Goal: Transaction & Acquisition: Purchase product/service

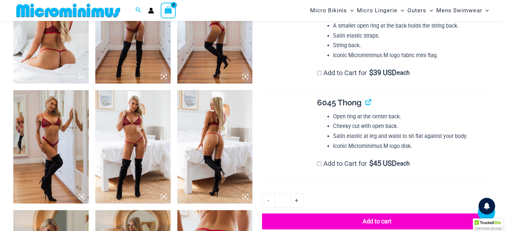
scroll to position [458, 0]
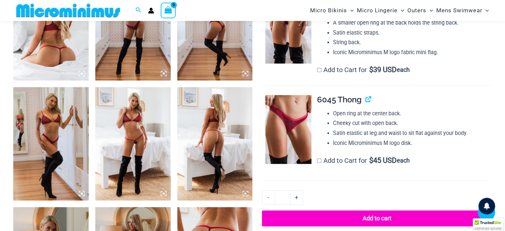
click at [67, 43] on img at bounding box center [50, 23] width 75 height 113
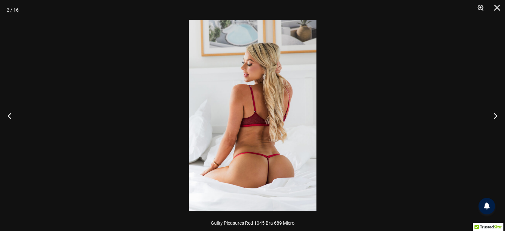
click at [479, 8] on button "Zoom" at bounding box center [477, 10] width 17 height 20
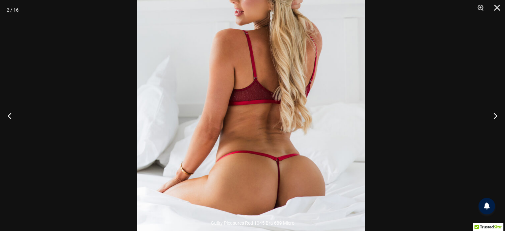
click at [382, 75] on div at bounding box center [252, 115] width 505 height 231
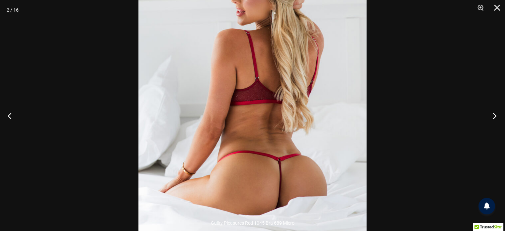
click at [492, 114] on button "Next" at bounding box center [492, 115] width 25 height 33
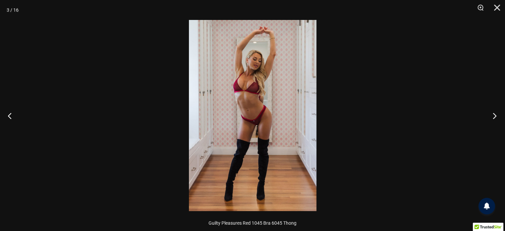
click at [492, 114] on button "Next" at bounding box center [492, 115] width 25 height 33
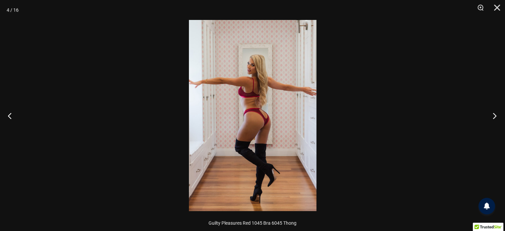
click at [492, 114] on button "Next" at bounding box center [492, 115] width 25 height 33
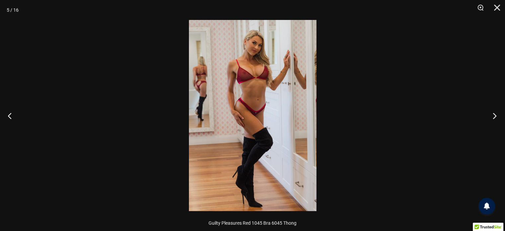
click at [492, 114] on button "Next" at bounding box center [492, 115] width 25 height 33
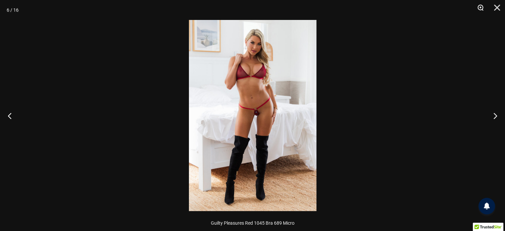
click at [479, 7] on button "Zoom" at bounding box center [477, 10] width 17 height 20
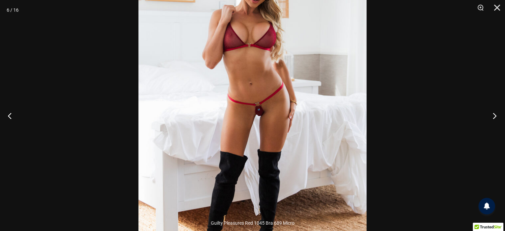
click at [493, 115] on button "Next" at bounding box center [492, 115] width 25 height 33
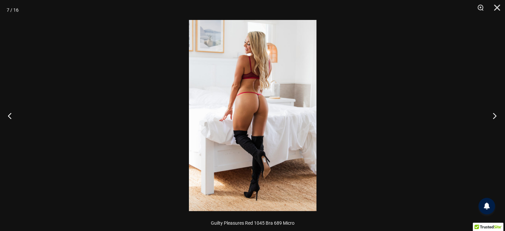
click at [493, 114] on button "Next" at bounding box center [492, 115] width 25 height 33
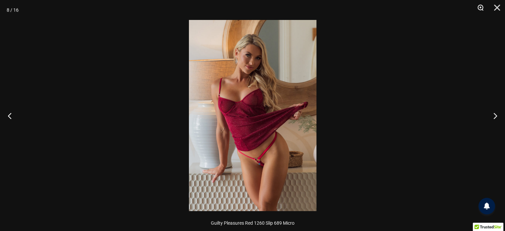
click at [476, 6] on button "Zoom" at bounding box center [477, 10] width 17 height 20
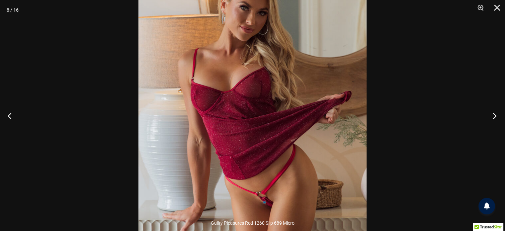
click at [494, 114] on button "Next" at bounding box center [492, 115] width 25 height 33
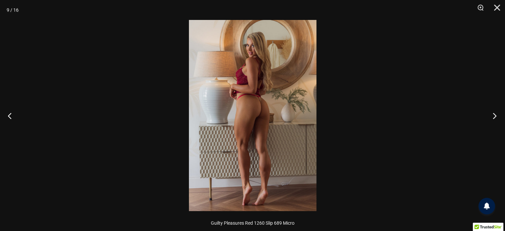
click at [494, 114] on button "Next" at bounding box center [492, 115] width 25 height 33
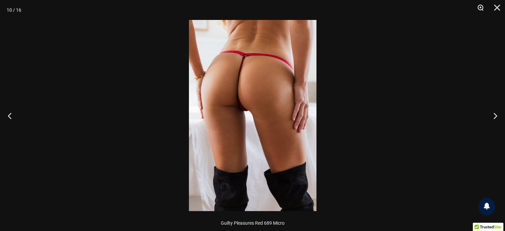
click at [483, 8] on button "Zoom" at bounding box center [477, 10] width 17 height 20
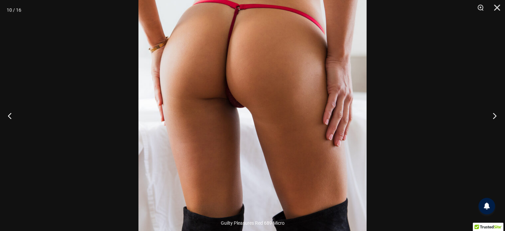
click at [497, 113] on button "Next" at bounding box center [492, 115] width 25 height 33
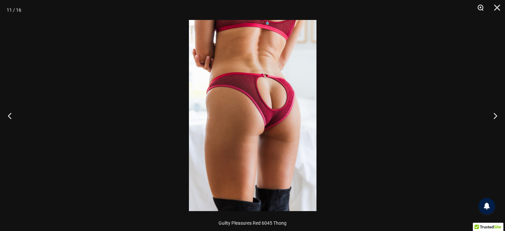
click at [479, 5] on button "Zoom" at bounding box center [477, 10] width 17 height 20
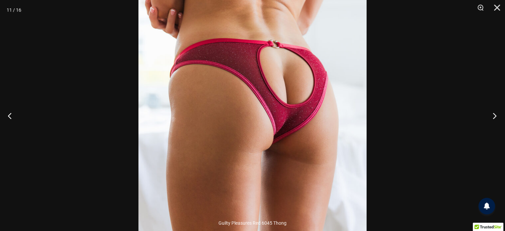
click at [490, 114] on button "Next" at bounding box center [492, 115] width 25 height 33
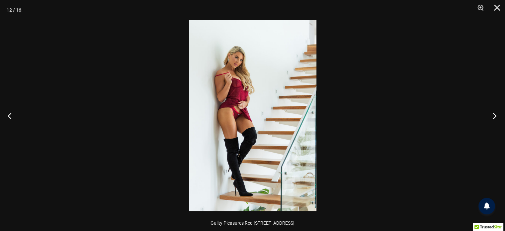
click at [490, 114] on button "Next" at bounding box center [492, 115] width 25 height 33
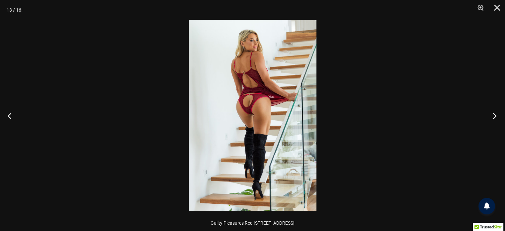
click at [490, 114] on button "Next" at bounding box center [492, 115] width 25 height 33
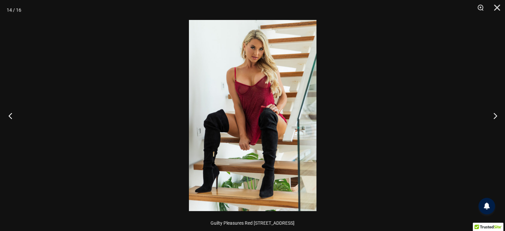
click at [8, 117] on button "Previous" at bounding box center [12, 115] width 25 height 33
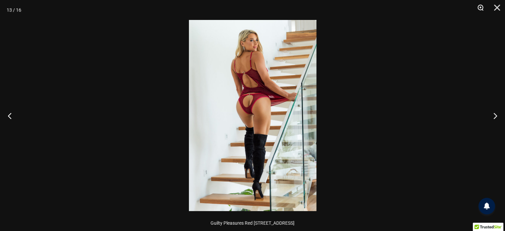
click at [480, 6] on button "Zoom" at bounding box center [477, 10] width 17 height 20
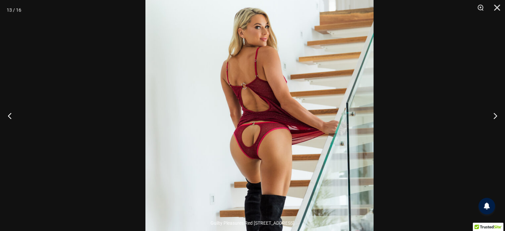
click at [373, 119] on img at bounding box center [259, 161] width 228 height 342
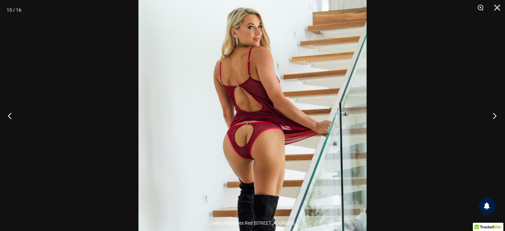
click at [493, 114] on button "Next" at bounding box center [492, 115] width 25 height 33
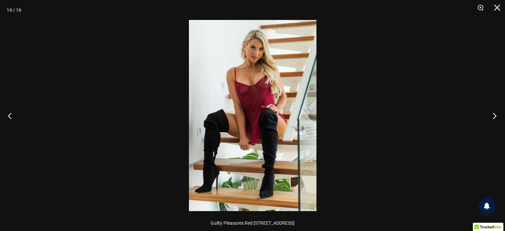
click at [493, 114] on button "Next" at bounding box center [492, 115] width 25 height 33
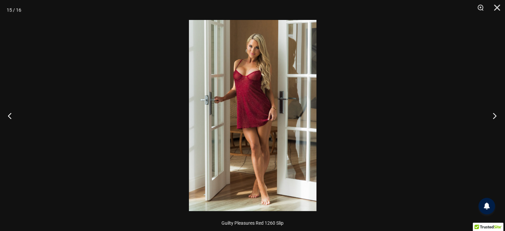
click at [493, 114] on button "Next" at bounding box center [492, 115] width 25 height 33
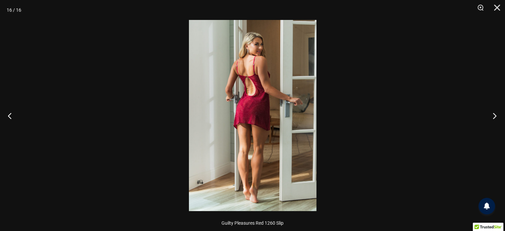
click at [493, 114] on button "Next" at bounding box center [492, 115] width 25 height 33
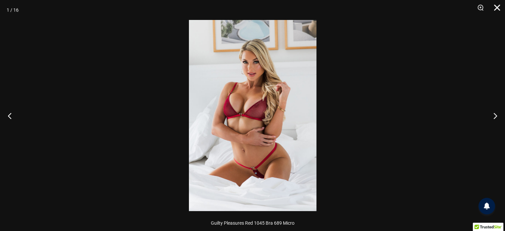
click at [498, 5] on button "Close" at bounding box center [494, 10] width 17 height 20
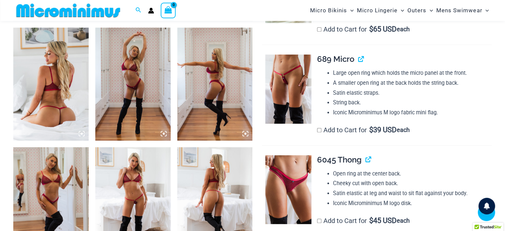
scroll to position [392, 0]
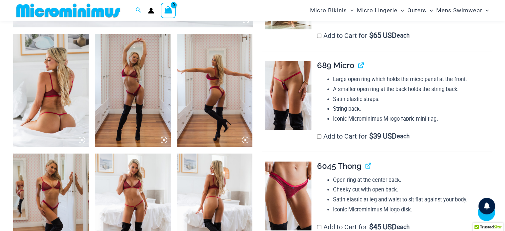
click at [329, 63] on span "689 Micro" at bounding box center [335, 65] width 37 height 10
click at [289, 95] on img at bounding box center [288, 95] width 46 height 69
